Goal: Information Seeking & Learning: Learn about a topic

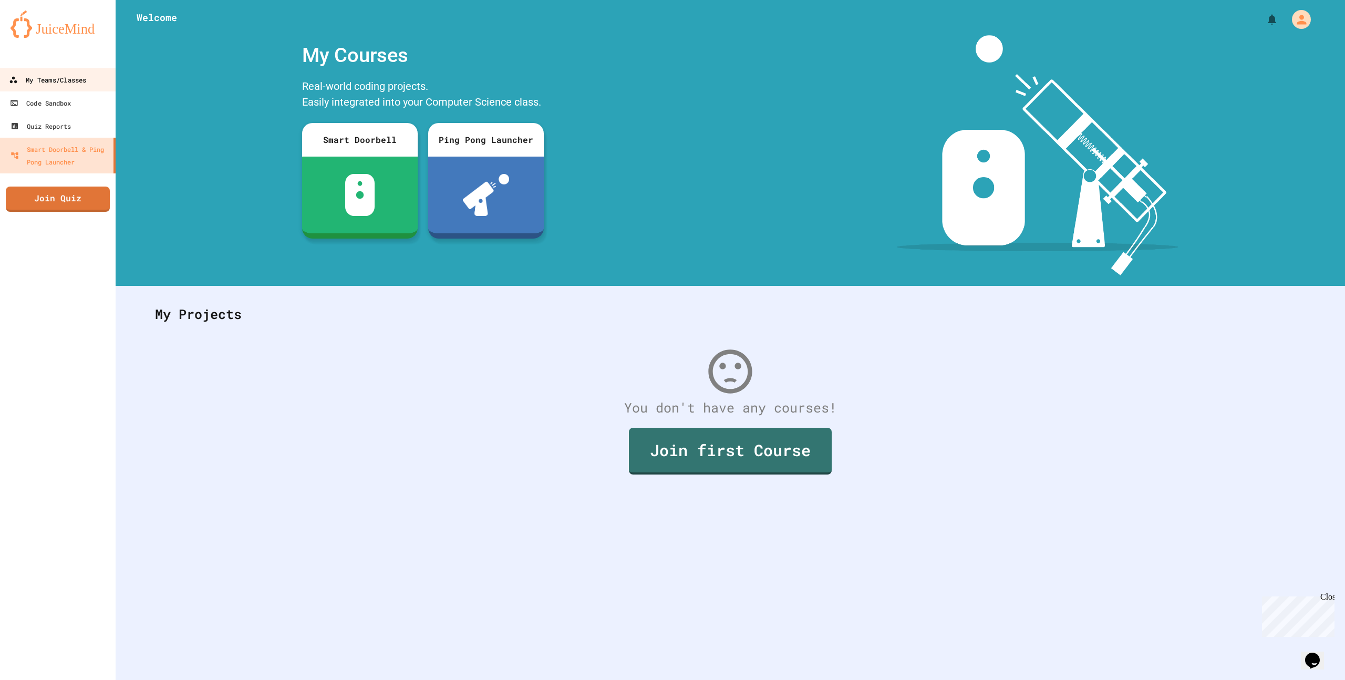
click at [48, 71] on link "My Teams/Classes" at bounding box center [57, 80] width 119 height 24
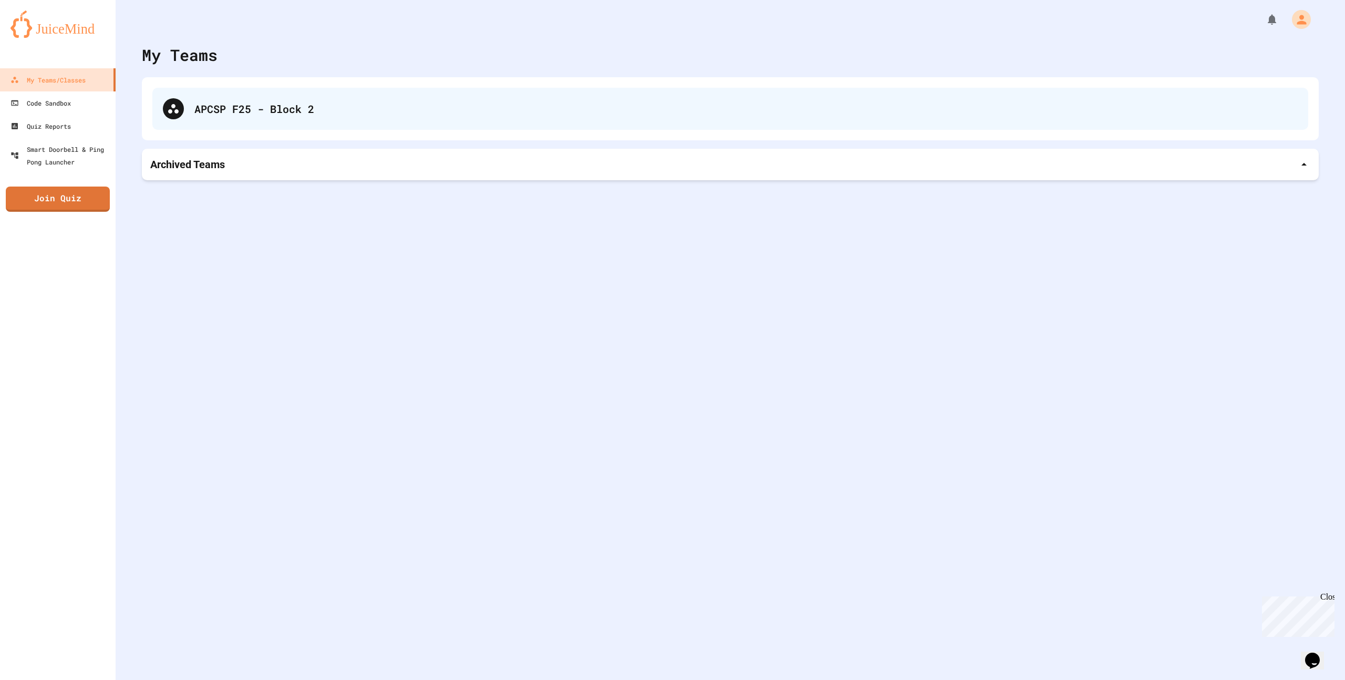
click at [244, 94] on div "APCSP F25 - Block 2" at bounding box center [730, 109] width 1156 height 42
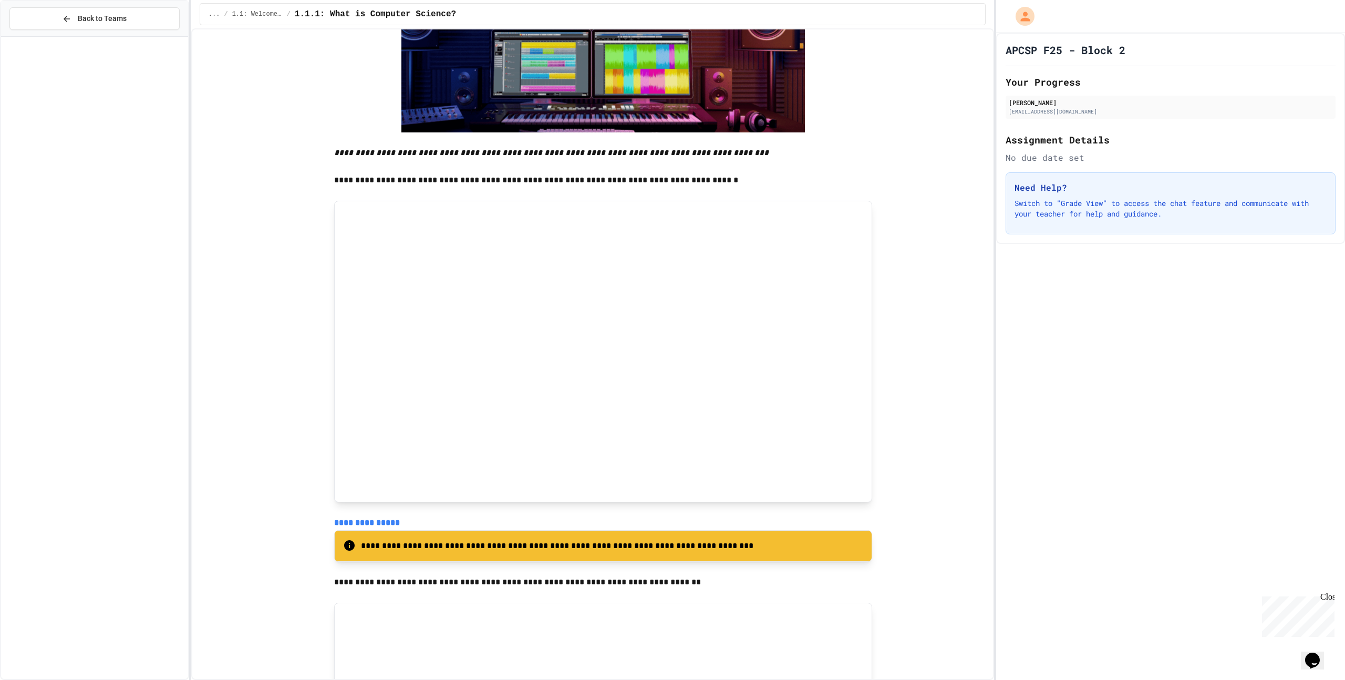
scroll to position [4668, 0]
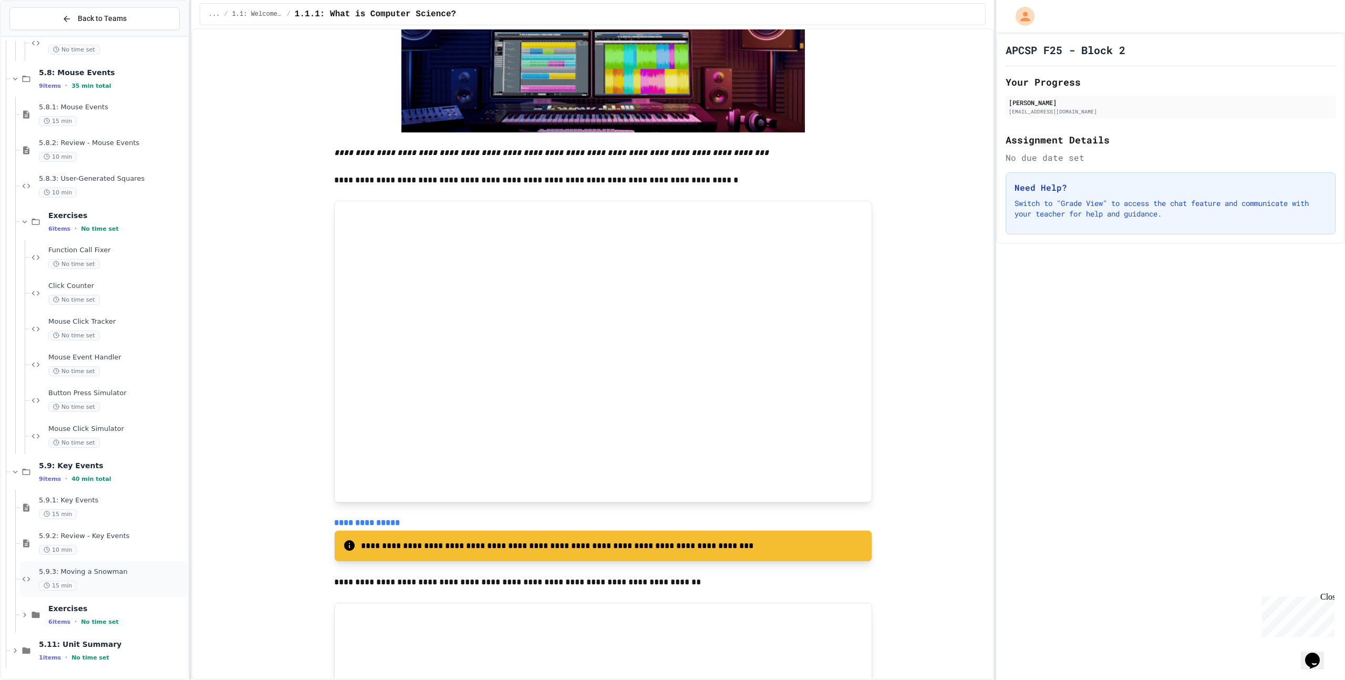
click at [105, 581] on div "15 min" at bounding box center [112, 586] width 147 height 10
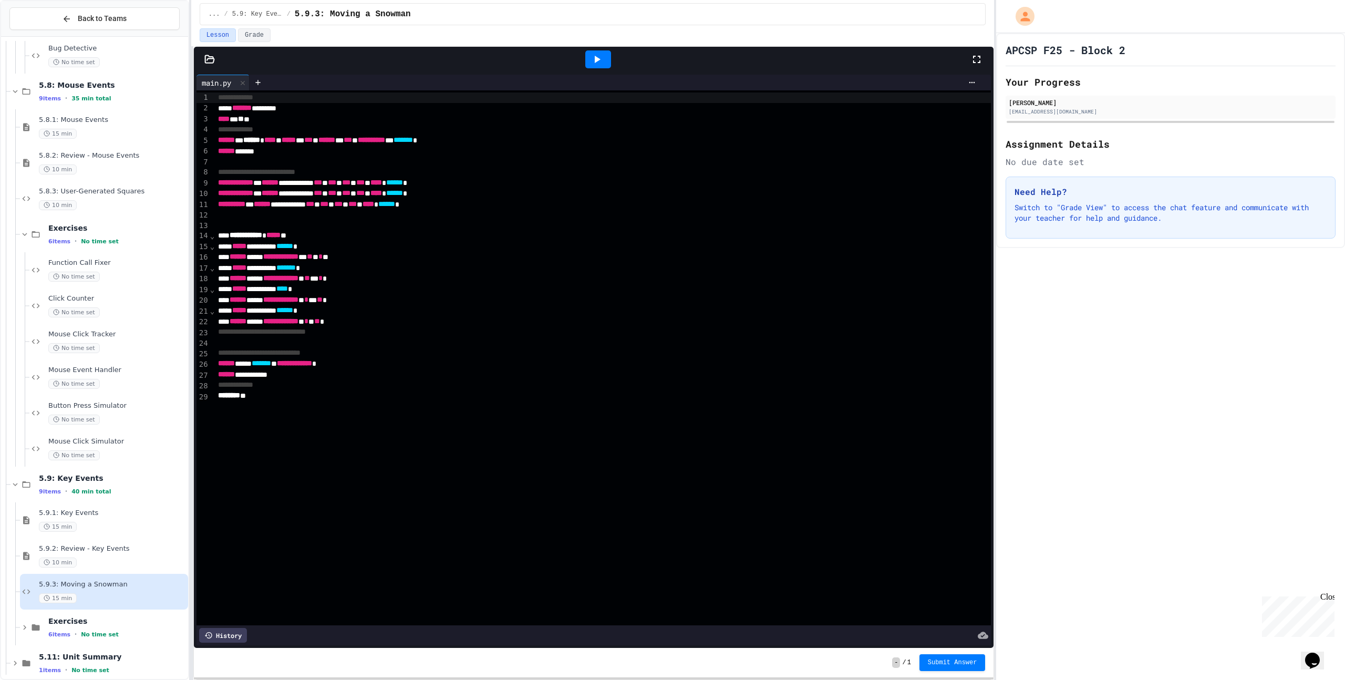
click at [598, 61] on icon at bounding box center [597, 59] width 13 height 13
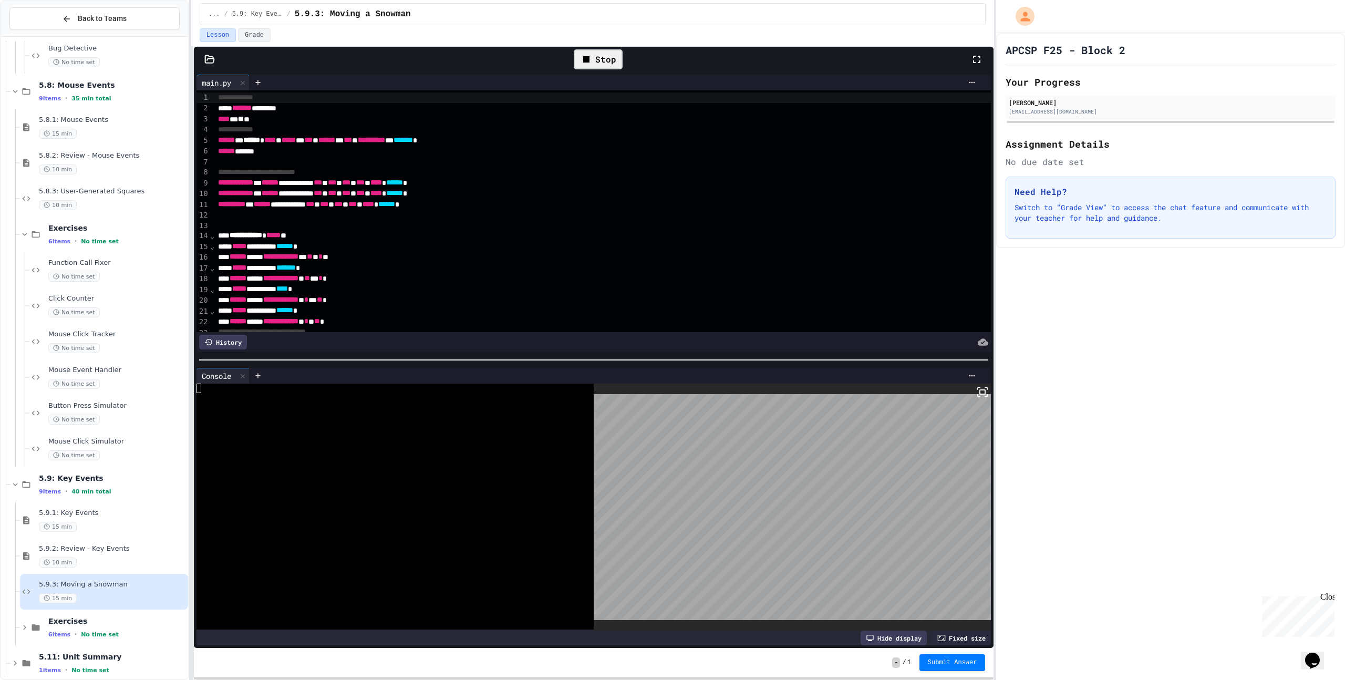
click at [770, 489] on body "**********" at bounding box center [672, 340] width 1345 height 680
click at [779, 492] on body "**********" at bounding box center [672, 340] width 1345 height 680
click at [246, 377] on icon at bounding box center [242, 376] width 7 height 7
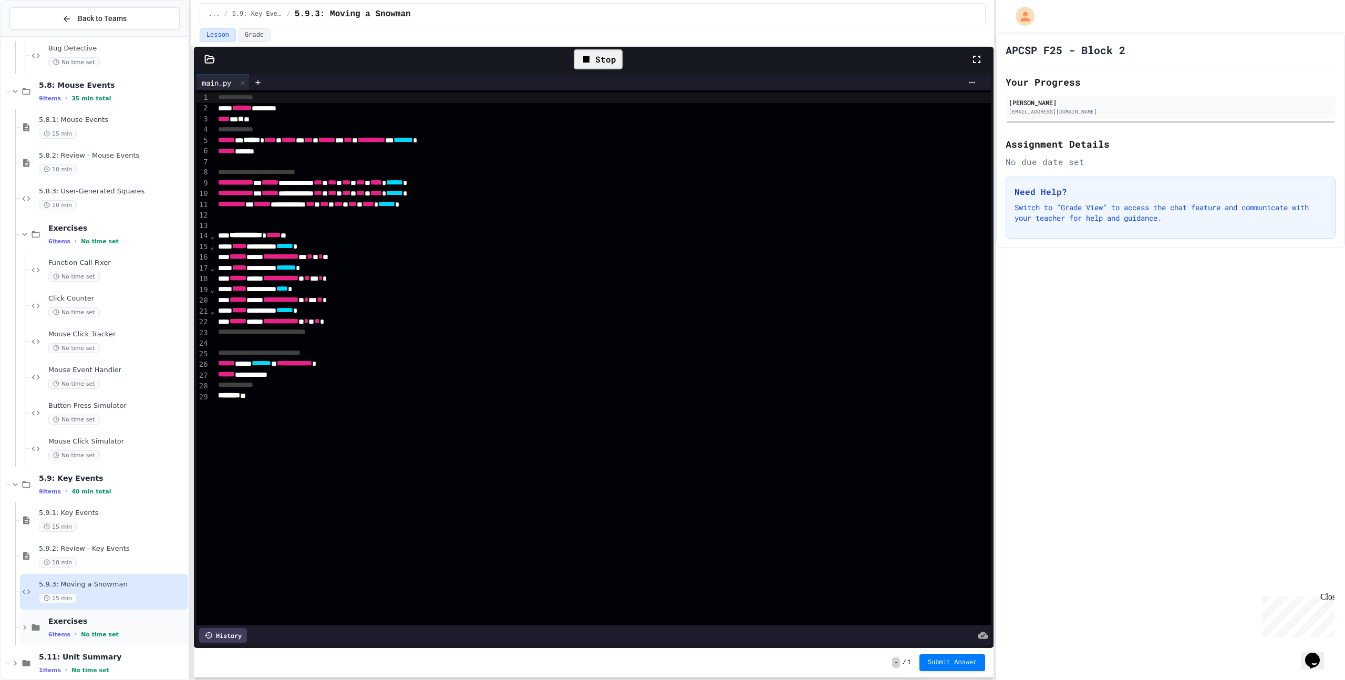
click at [89, 624] on span "Exercises" at bounding box center [117, 620] width 138 height 9
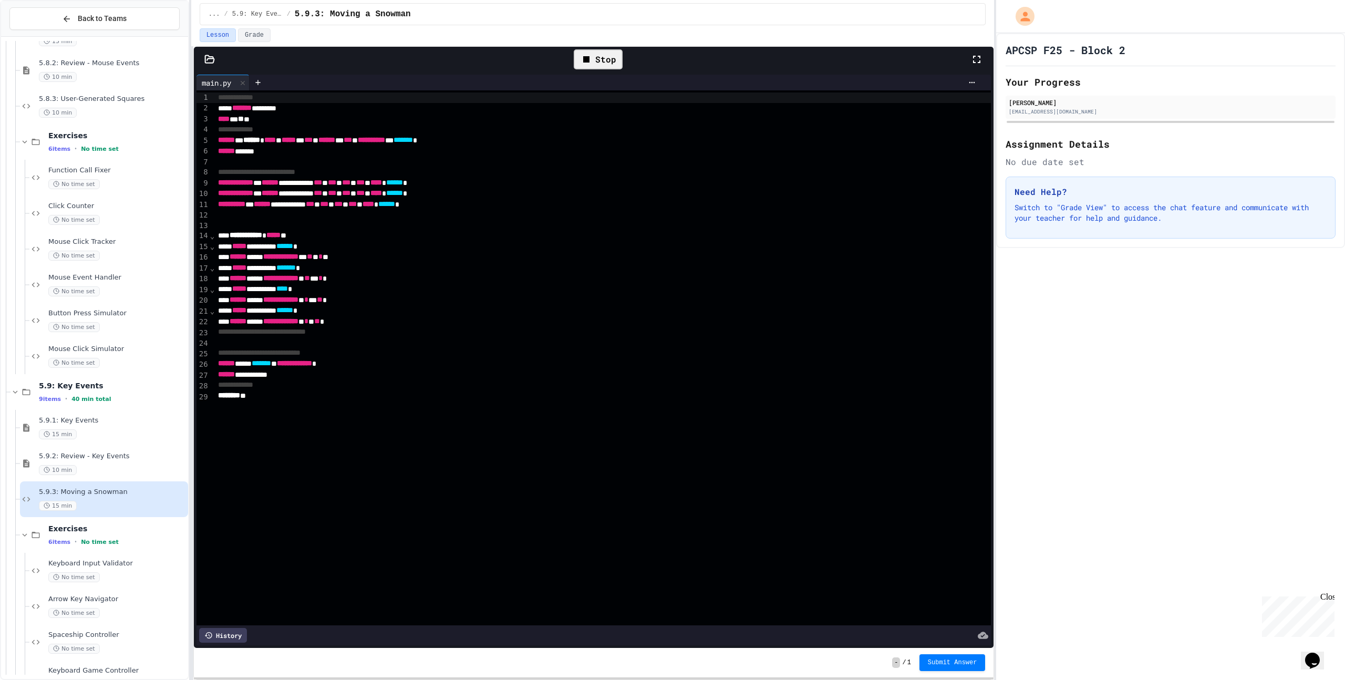
scroll to position [4768, 0]
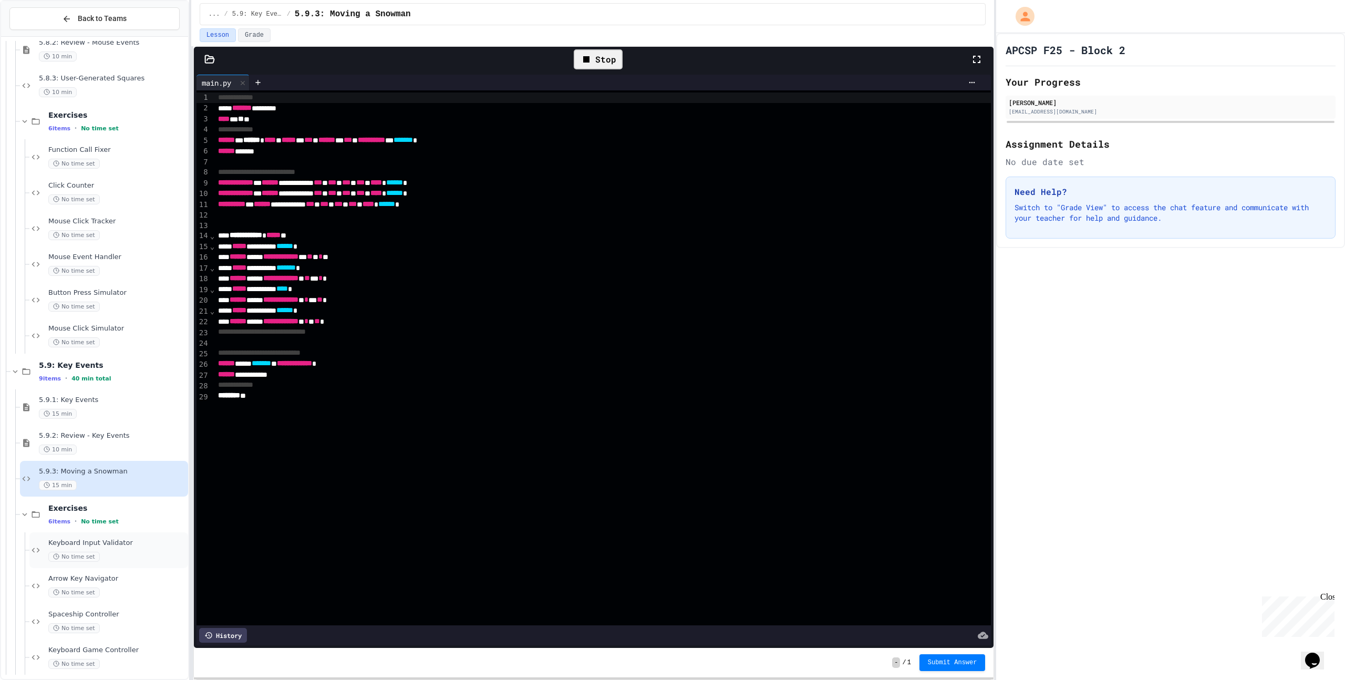
click at [140, 552] on div "No time set" at bounding box center [117, 557] width 138 height 10
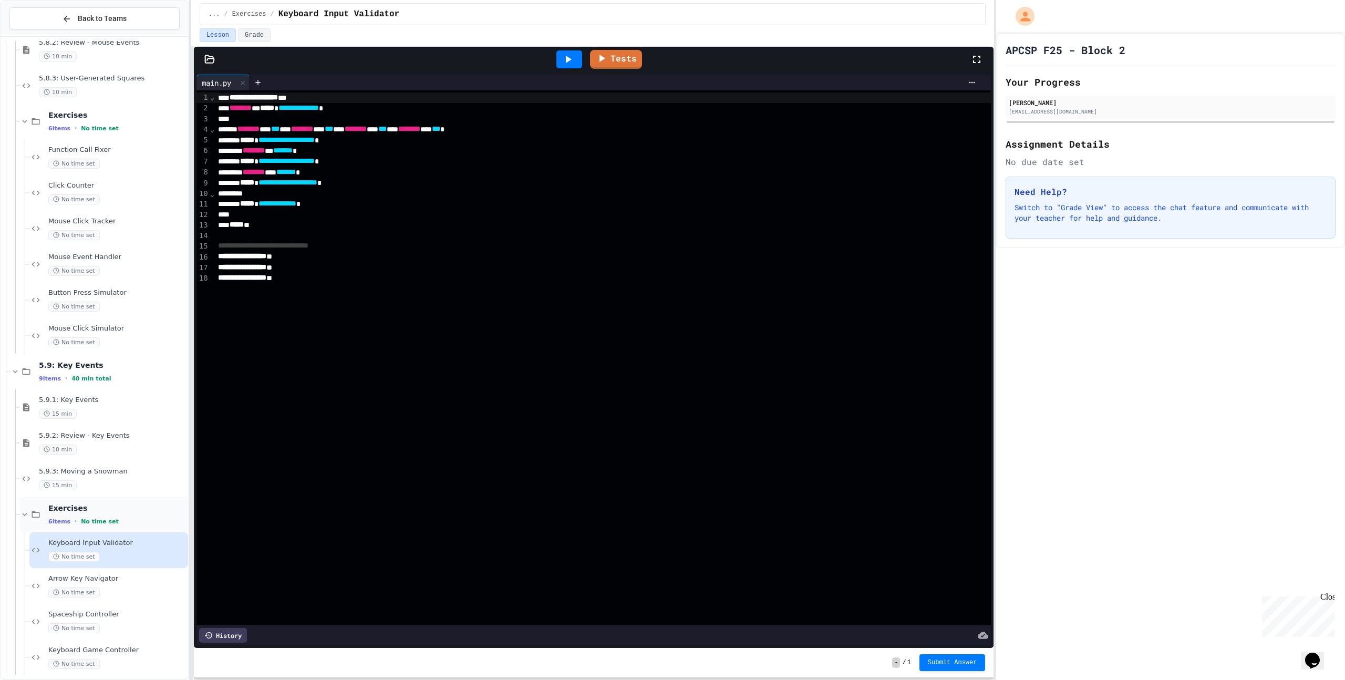
click at [122, 522] on div "6 items • No time set" at bounding box center [117, 521] width 138 height 8
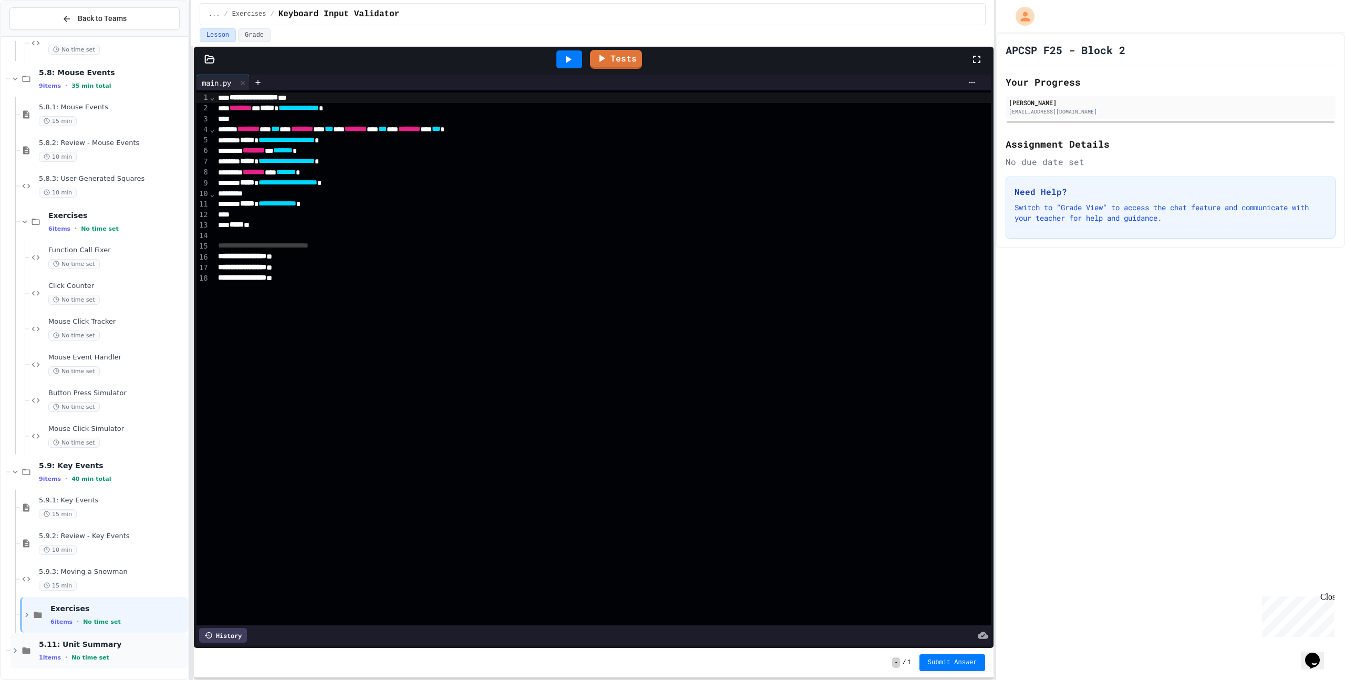
click at [135, 653] on div "5.11: Unit Summary 1 items • No time set" at bounding box center [112, 651] width 147 height 22
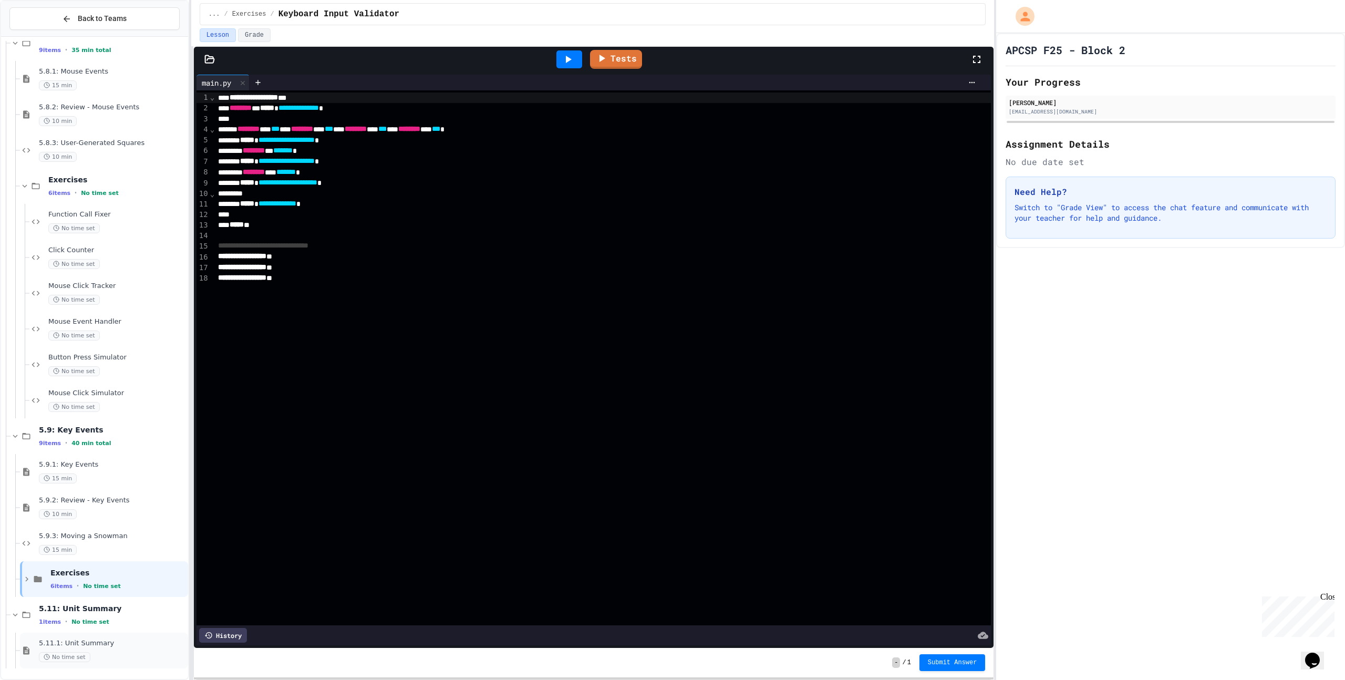
click at [132, 645] on span "5.11.1: Unit Summary" at bounding box center [112, 643] width 147 height 9
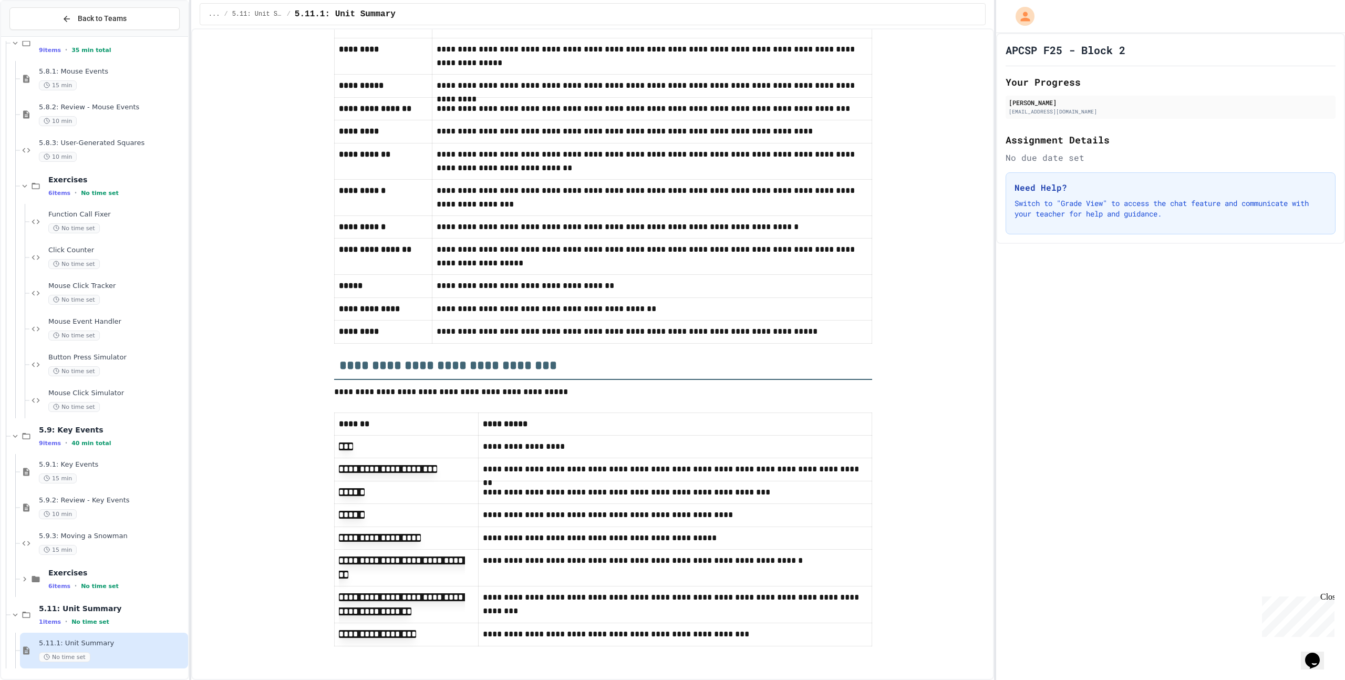
scroll to position [1000, 0]
click at [140, 586] on div "6 items • No time set" at bounding box center [117, 586] width 138 height 8
click at [133, 582] on div "6 items • No time set" at bounding box center [117, 586] width 138 height 8
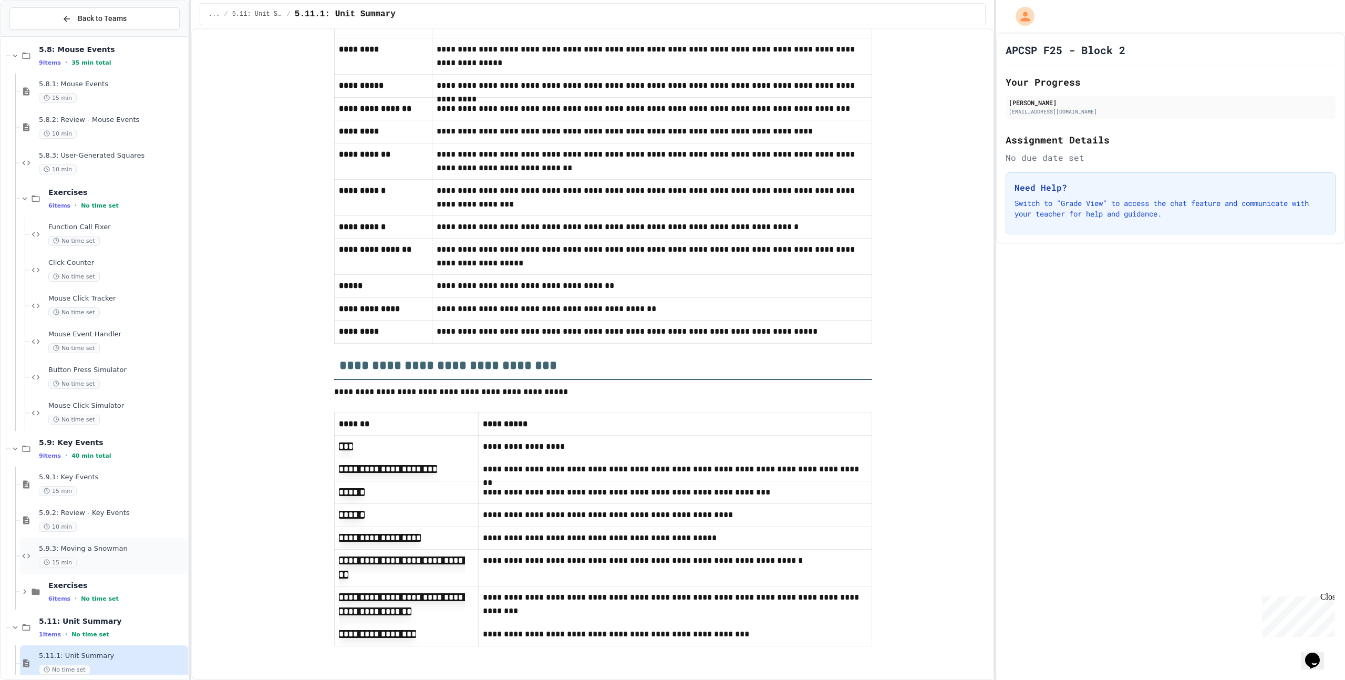
click at [140, 548] on span "5.9.3: Moving a Snowman" at bounding box center [112, 548] width 147 height 9
